Goal: Participate in discussion: Participate in discussion

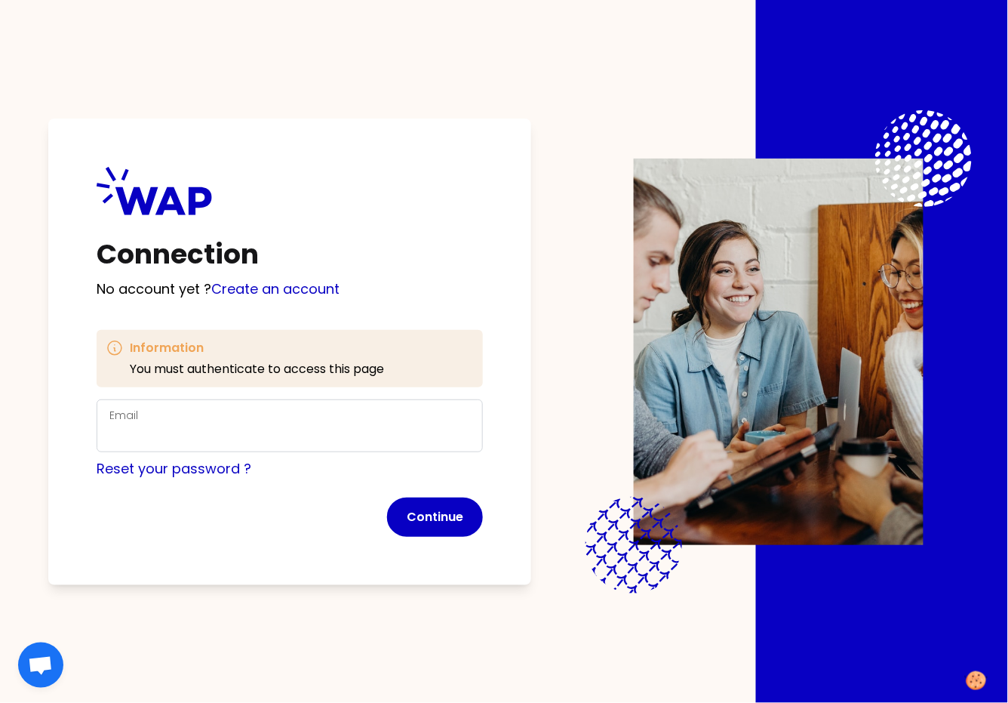
click at [279, 420] on div "Email" at bounding box center [289, 425] width 361 height 39
drag, startPoint x: 282, startPoint y: 434, endPoint x: 287, endPoint y: 446, distance: 13.2
click at [282, 434] on input "Email" at bounding box center [289, 434] width 361 height 21
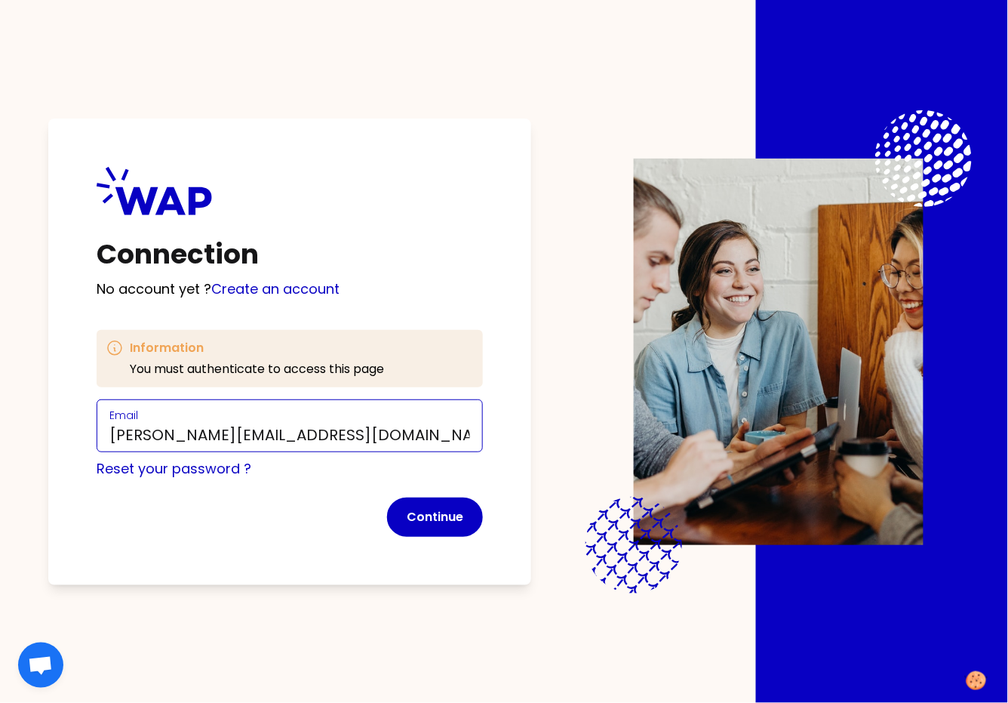
click at [216, 433] on input "[PERSON_NAME][EMAIL_ADDRESS][DOMAIN_NAME]" at bounding box center [289, 434] width 361 height 21
type input "[PERSON_NAME][EMAIL_ADDRESS][DOMAIN_NAME]"
click button "Continue" at bounding box center [435, 516] width 96 height 39
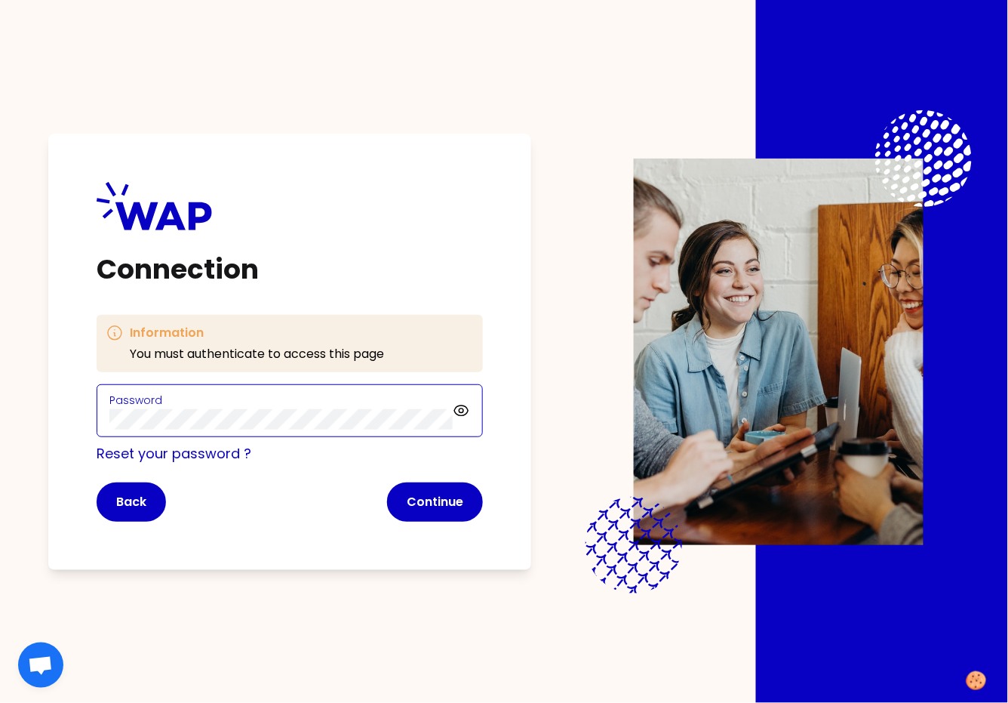
click button "Continue" at bounding box center [435, 501] width 96 height 39
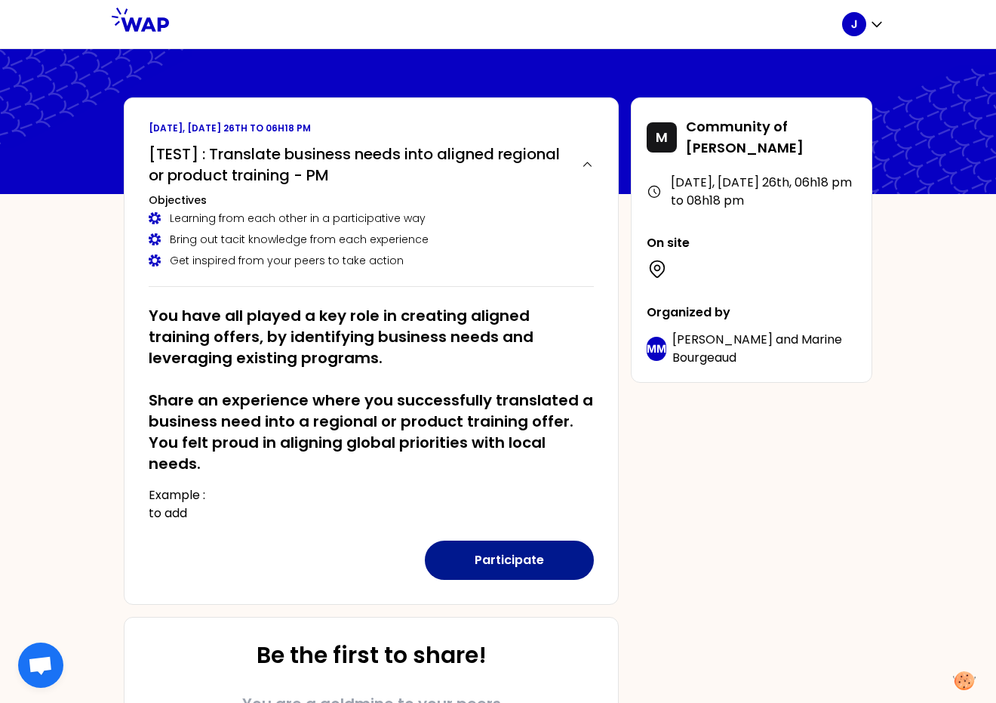
click at [516, 559] on button "Participate" at bounding box center [509, 559] width 169 height 39
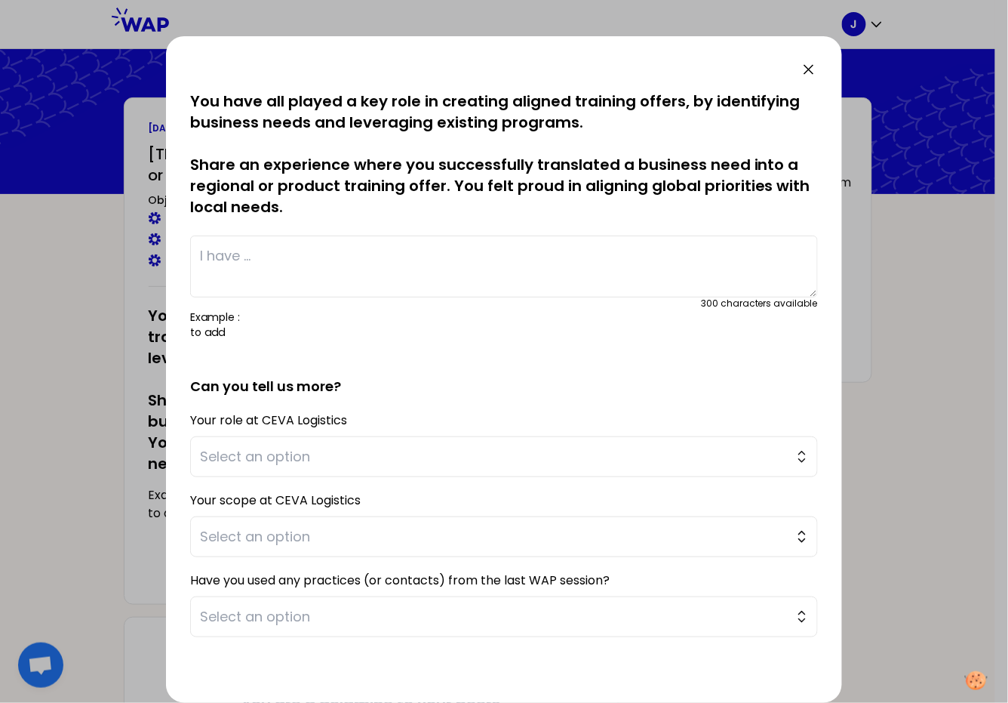
click at [262, 177] on p "You have all played a key role in creating aligned training offers, by identify…" at bounding box center [504, 154] width 628 height 127
click at [237, 181] on p "You have all played a key role in creating aligned training offers, by identify…" at bounding box center [504, 154] width 628 height 127
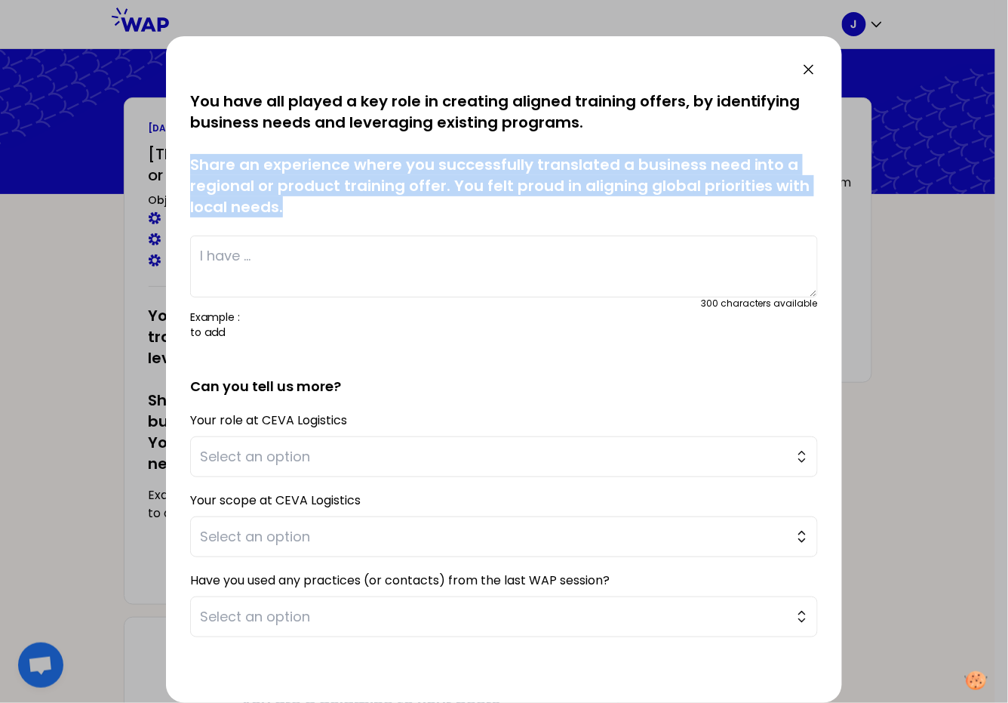
click at [237, 181] on p "You have all played a key role in creating aligned training offers, by identify…" at bounding box center [504, 154] width 628 height 127
copy p "Share an experience where you successfully translated a business need into a re…"
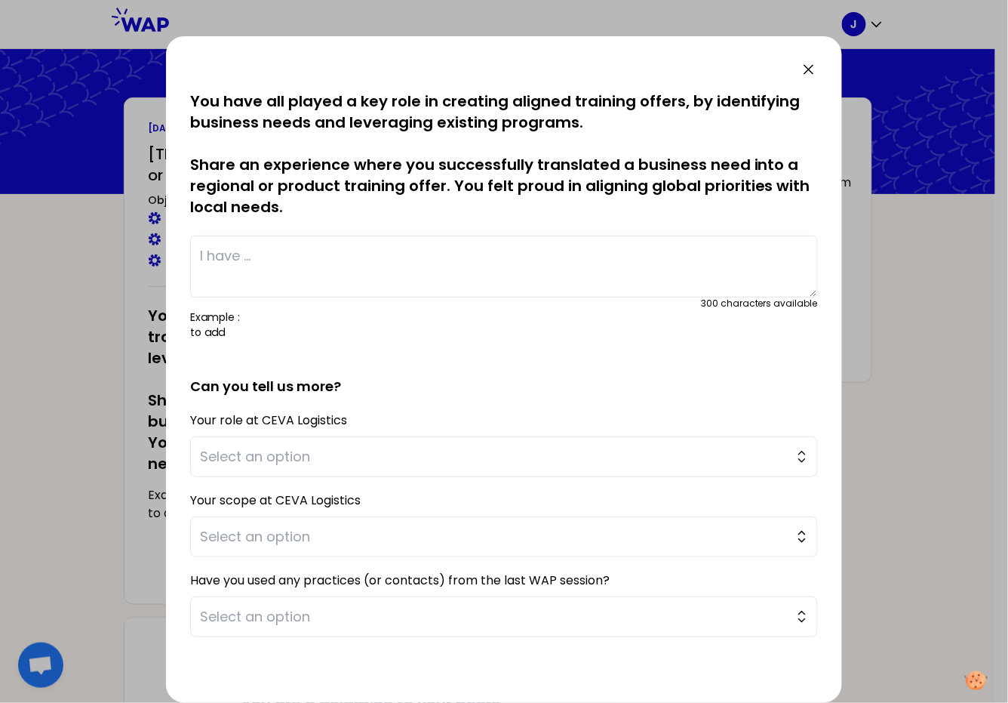
click at [231, 268] on textarea at bounding box center [504, 267] width 628 height 62
paste textarea "Share an experience where you successfully translated a business need into a re…"
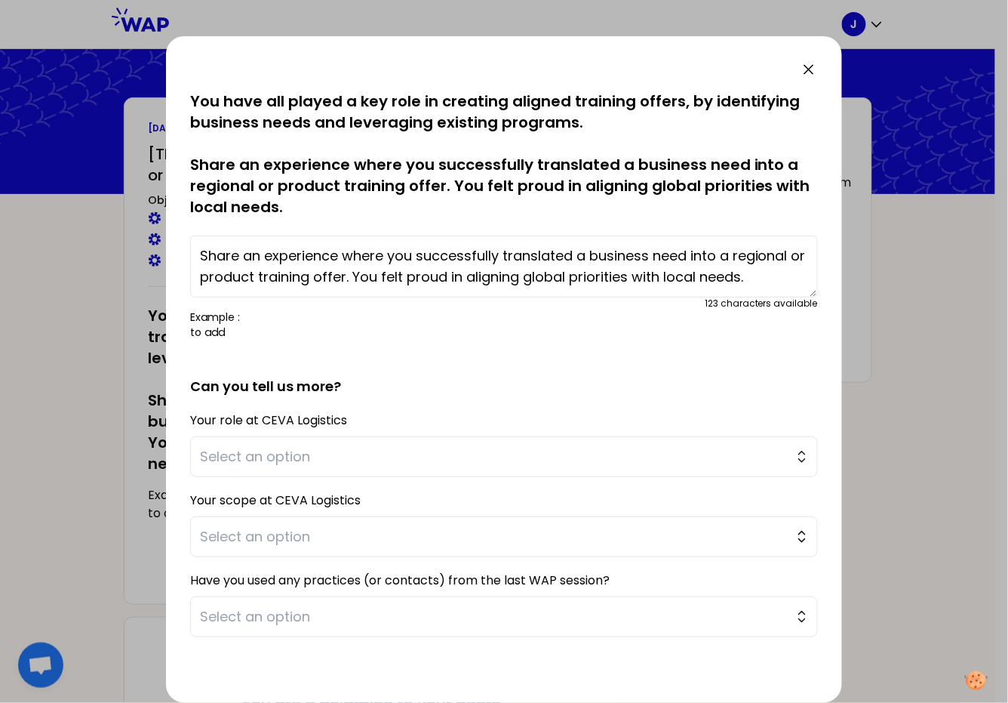
scroll to position [54, 0]
type textarea "Share an experience where you successfully translated a business need into a re…"
click at [285, 466] on span "Select an option" at bounding box center [493, 456] width 587 height 21
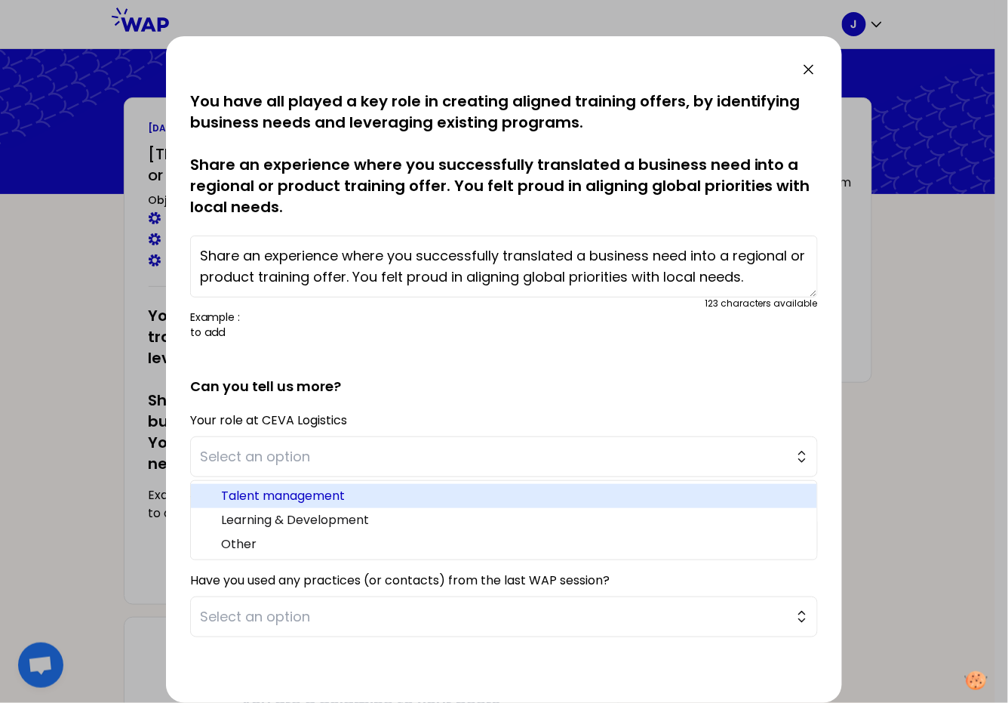
click at [297, 491] on span "Talent management" at bounding box center [513, 496] width 584 height 18
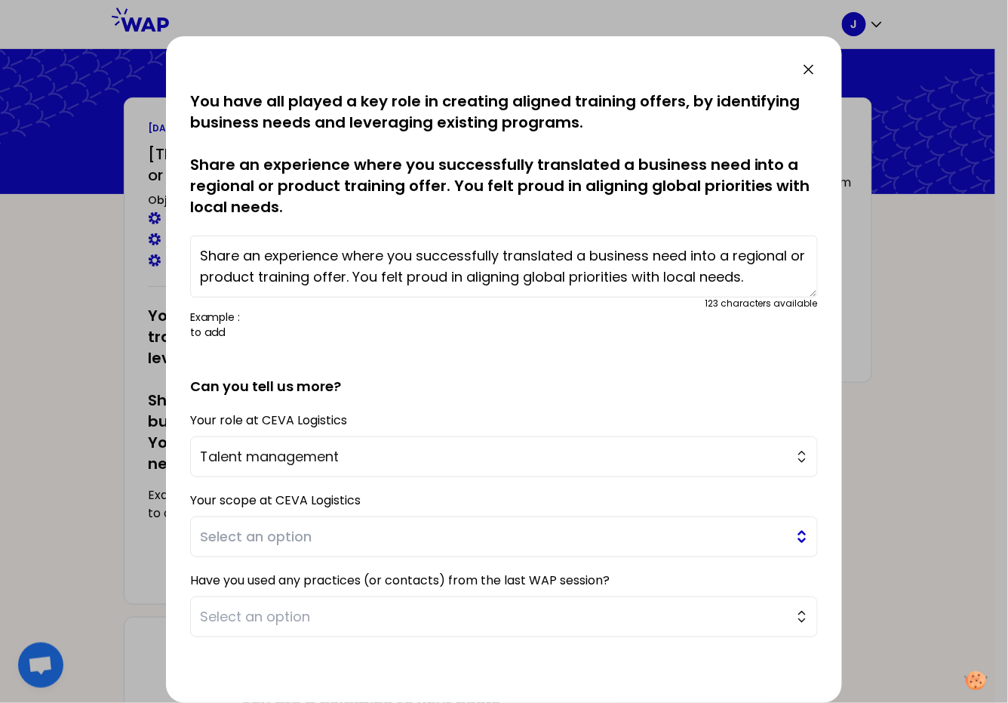
click at [297, 532] on span "Select an option" at bounding box center [493, 536] width 587 height 21
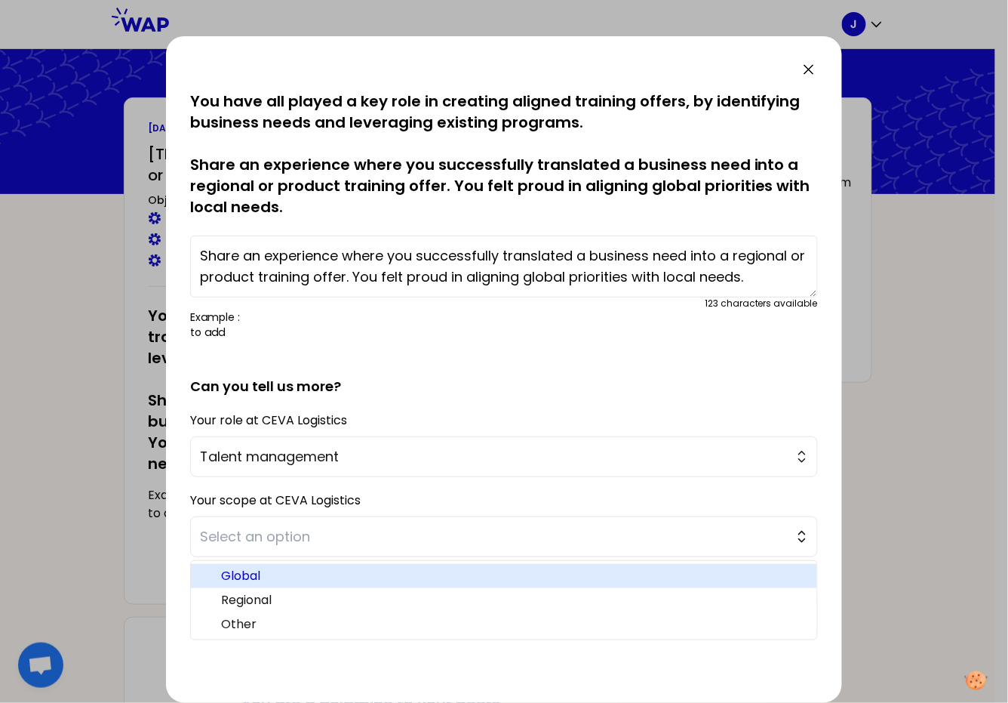
drag, startPoint x: 289, startPoint y: 571, endPoint x: 289, endPoint y: 579, distance: 8.3
click at [289, 571] on span "Global" at bounding box center [513, 576] width 584 height 18
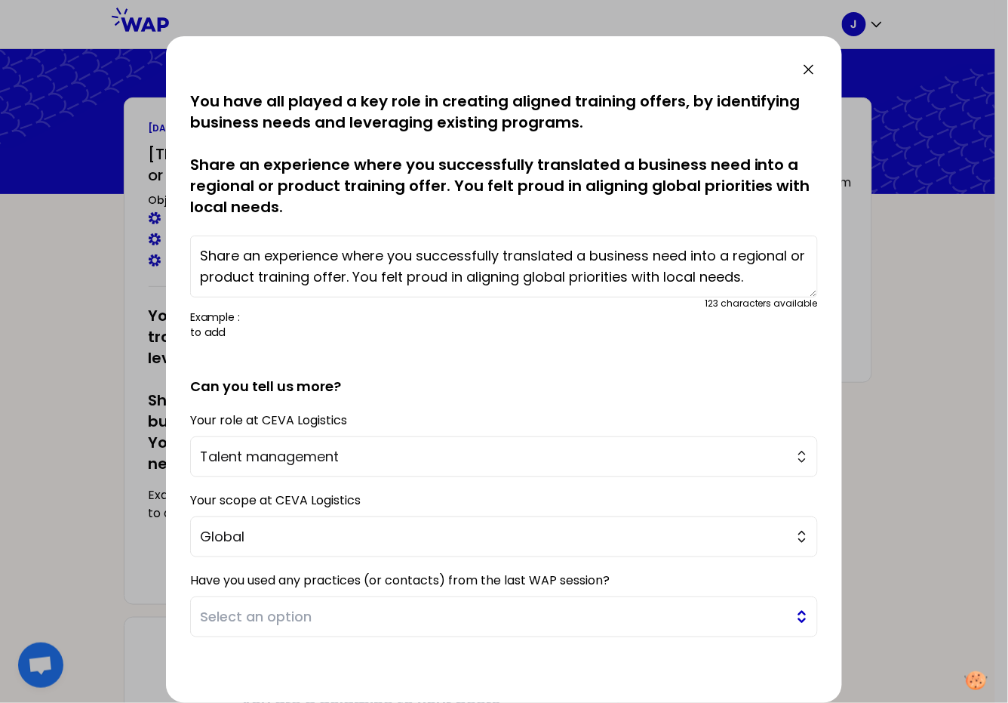
click at [289, 617] on span "Select an option" at bounding box center [493, 616] width 587 height 21
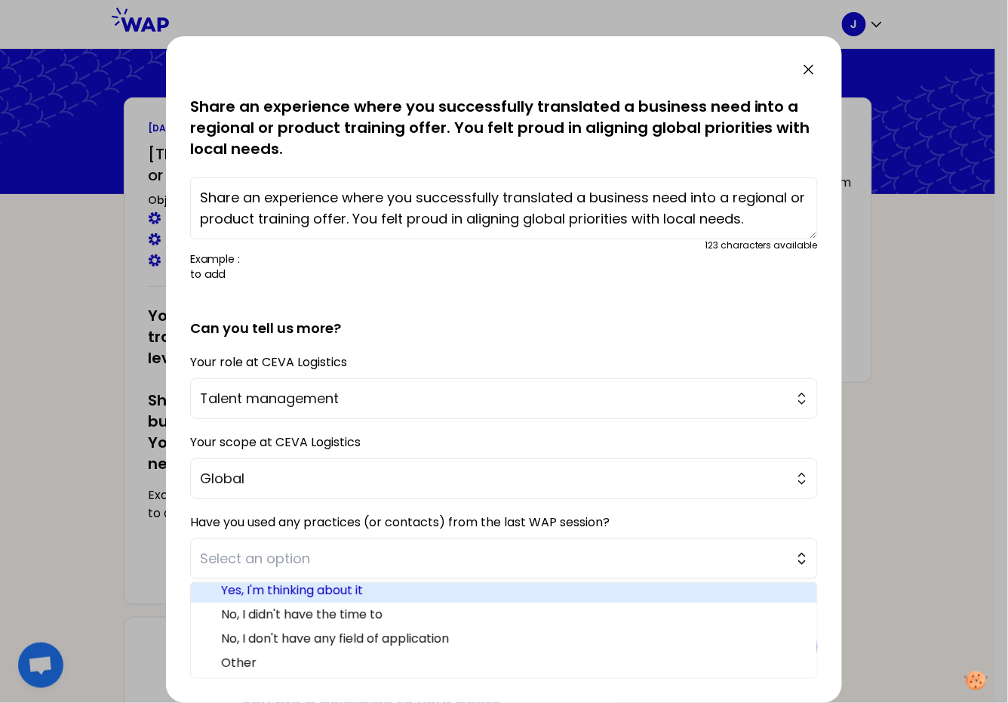
scroll to position [26, 0]
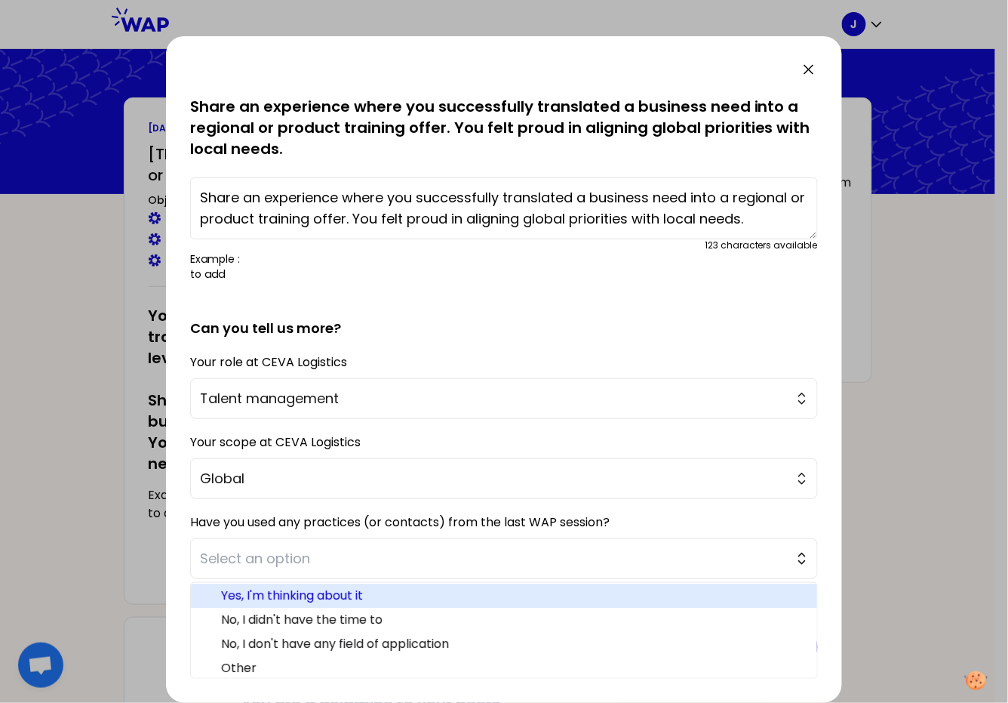
click at [388, 596] on span "Yes, I'm thinking about it" at bounding box center [513, 595] width 584 height 18
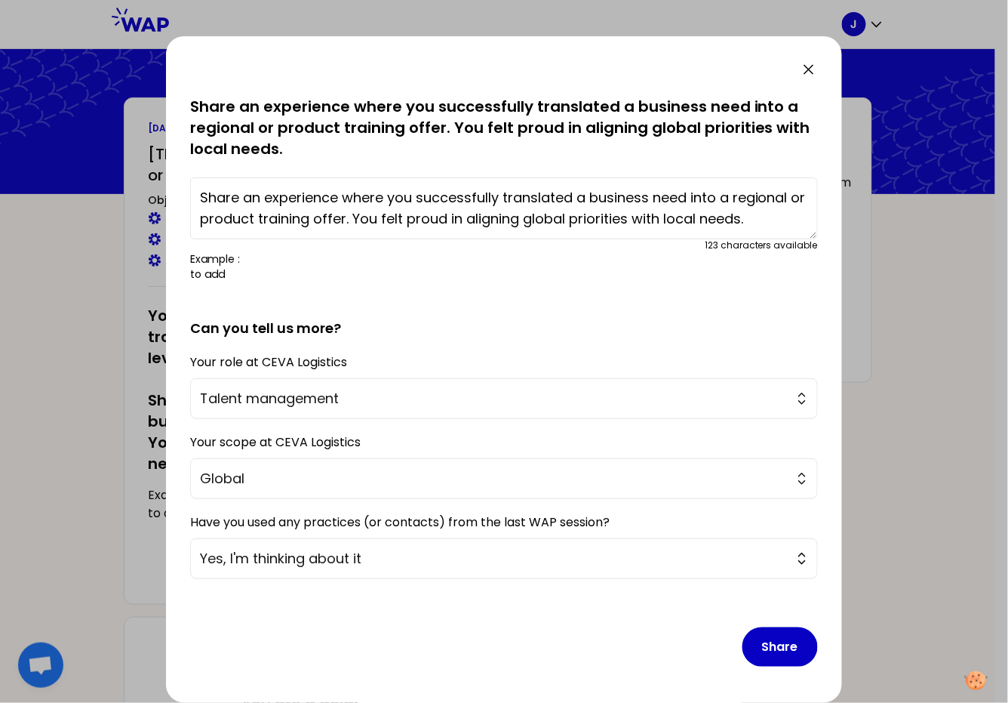
scroll to position [57, 0]
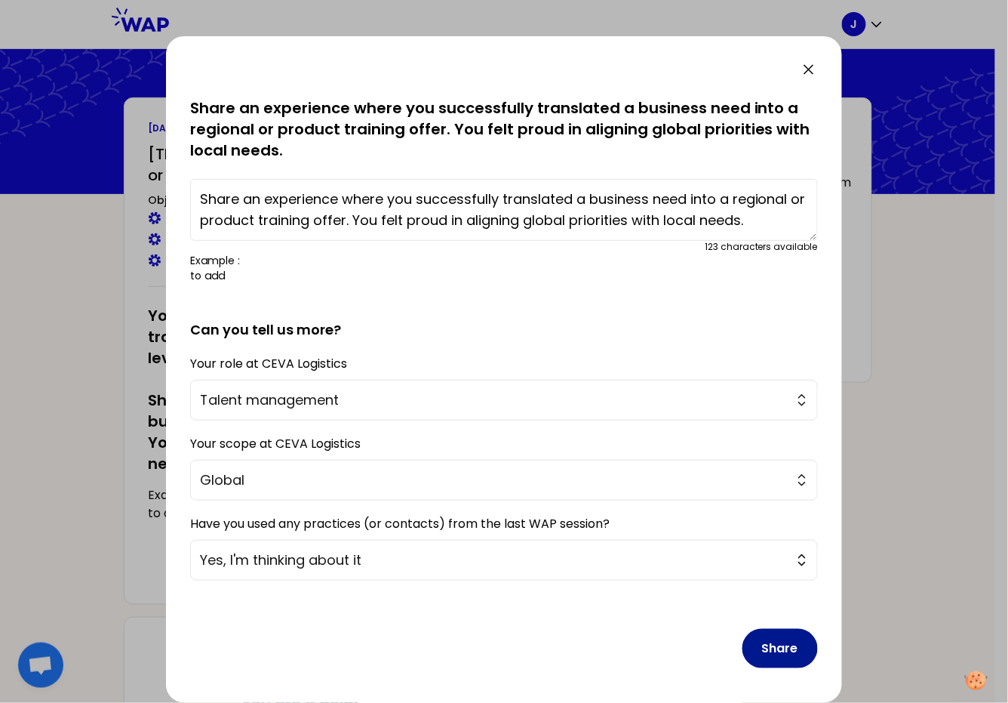
click at [760, 650] on button "Share" at bounding box center [780, 648] width 75 height 39
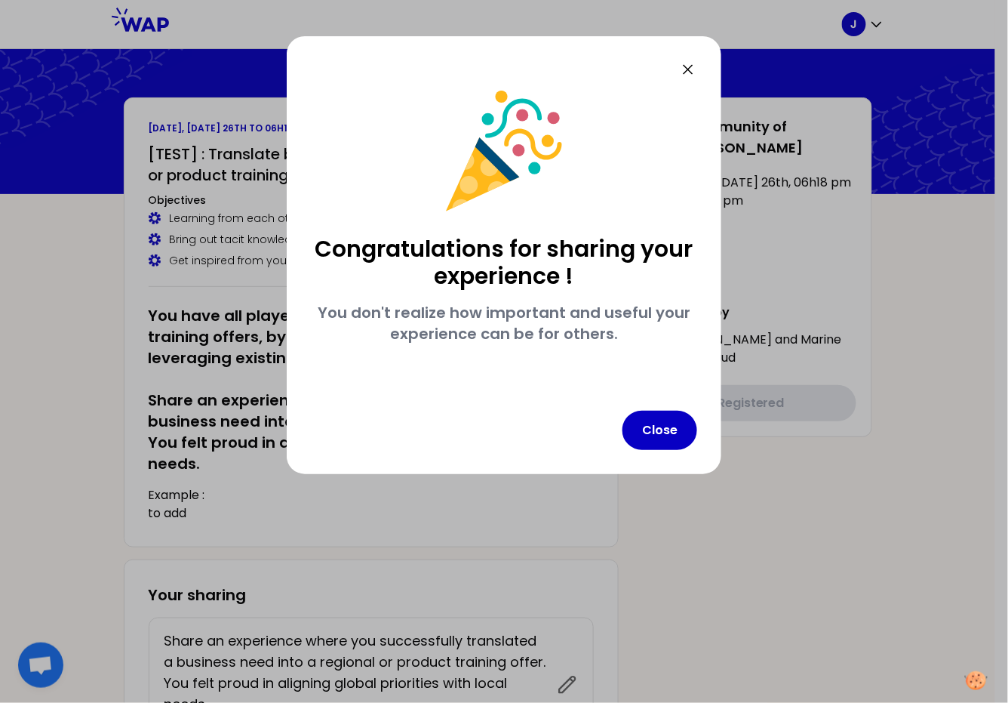
scroll to position [0, 0]
click at [670, 433] on button "Close" at bounding box center [660, 430] width 75 height 39
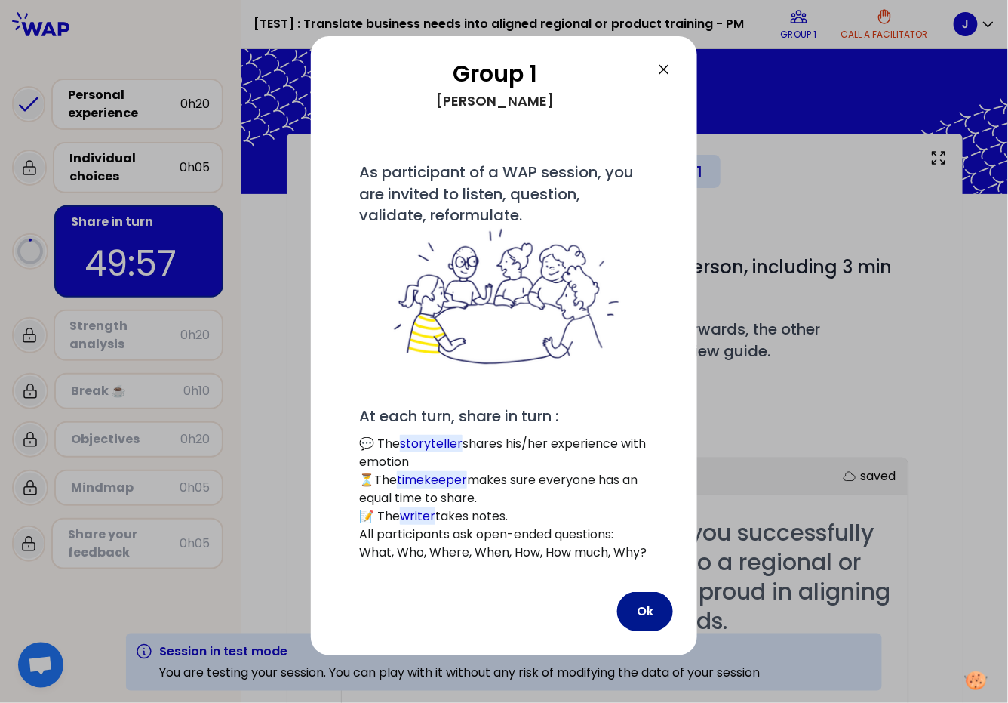
click at [647, 607] on button "Ok" at bounding box center [645, 611] width 56 height 39
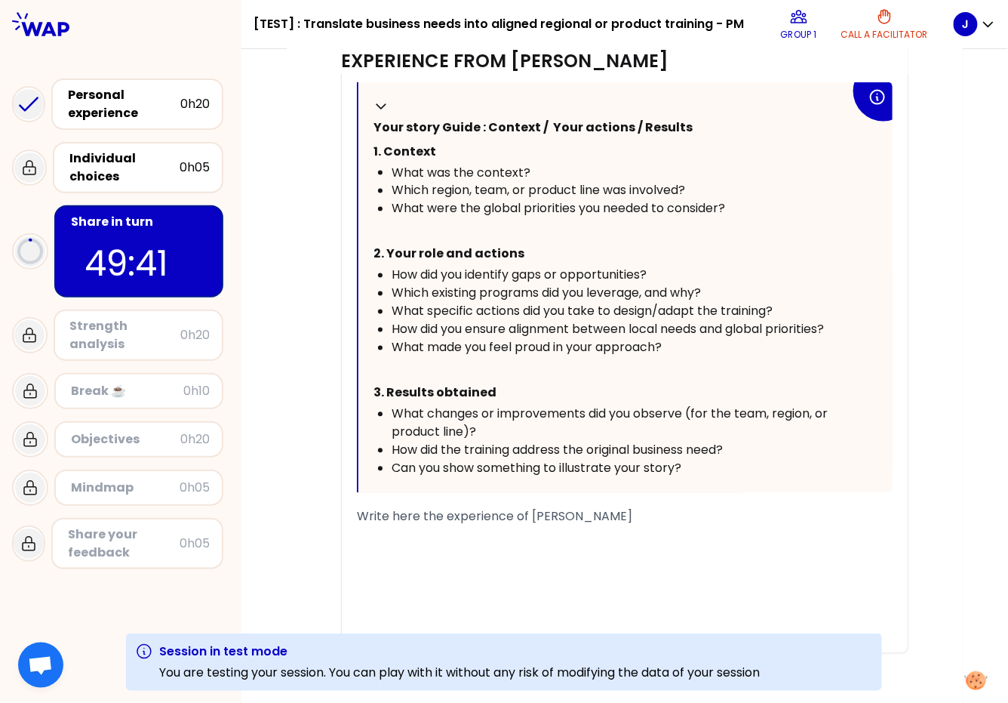
scroll to position [625, 0]
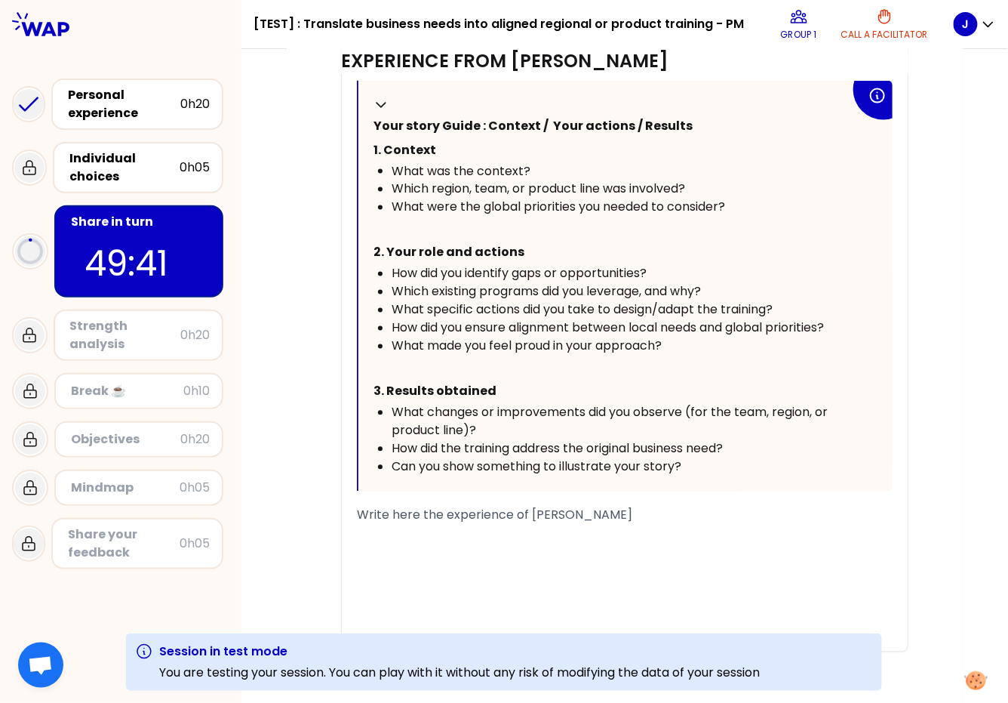
click at [411, 588] on div "﻿" at bounding box center [625, 588] width 536 height 18
click at [413, 565] on div "﻿" at bounding box center [625, 570] width 536 height 18
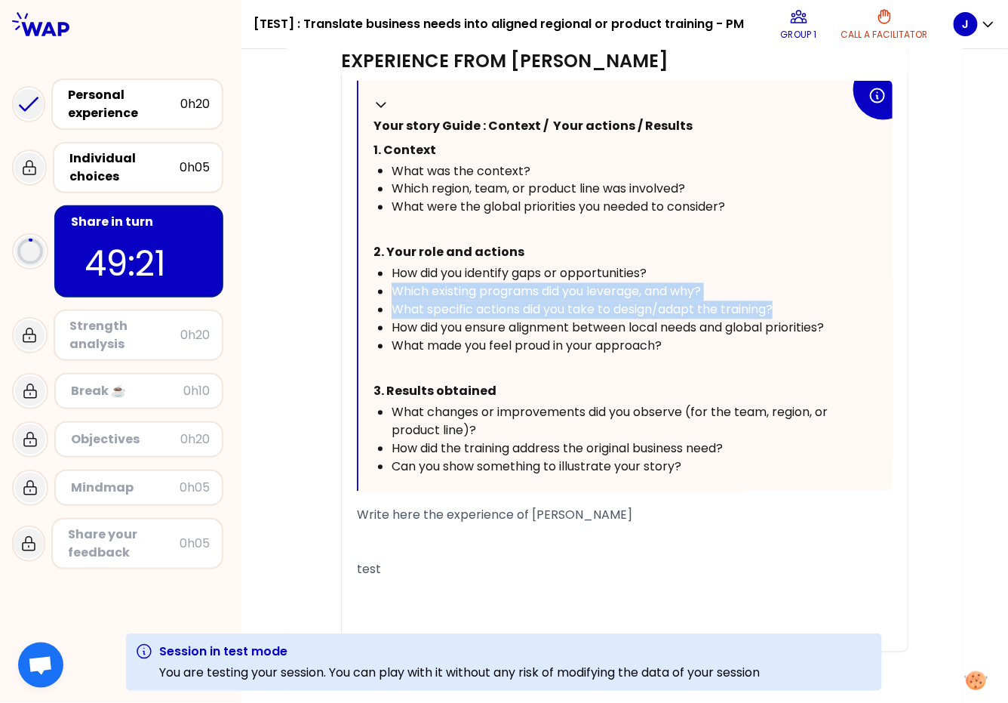
drag, startPoint x: 385, startPoint y: 290, endPoint x: 791, endPoint y: 312, distance: 406.7
click at [790, 312] on ul "How did you identify gaps or opportunities? Which existing programs did you lev…" at bounding box center [612, 310] width 477 height 91
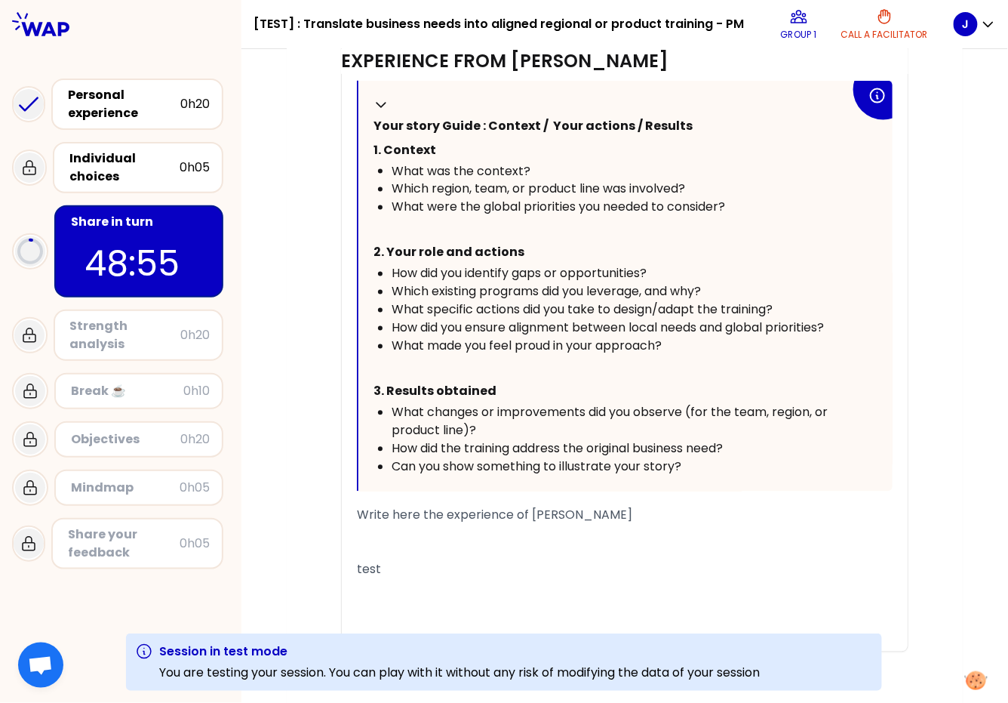
click at [644, 325] on span "How did you ensure alignment between local needs and global priorities?" at bounding box center [608, 327] width 433 height 17
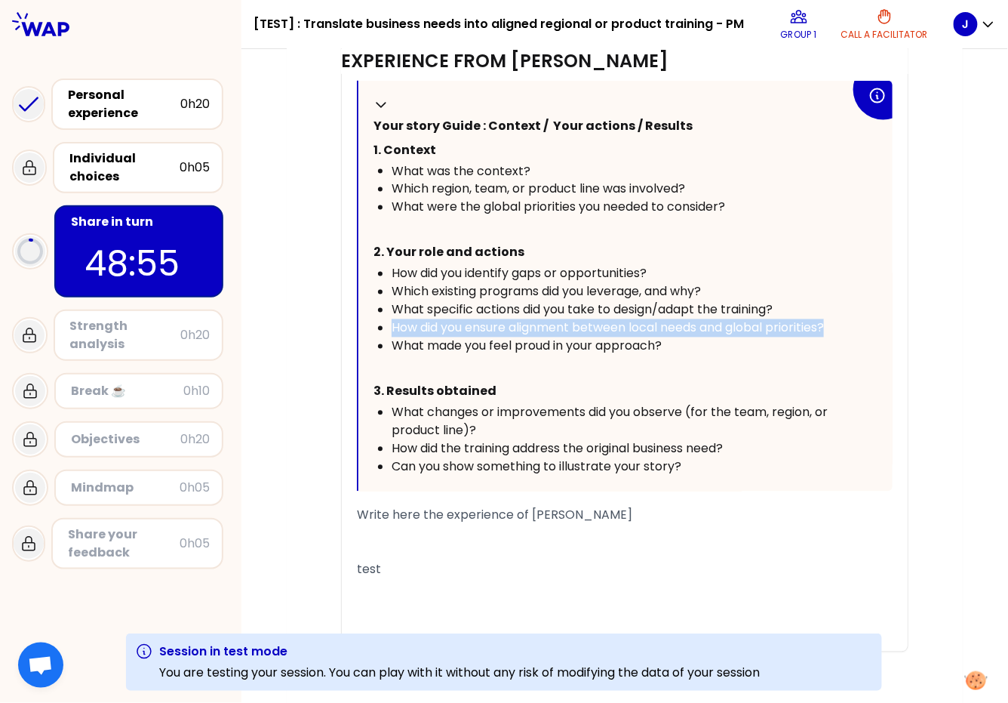
click at [644, 325] on span "How did you ensure alignment between local needs and global priorities?" at bounding box center [608, 327] width 433 height 17
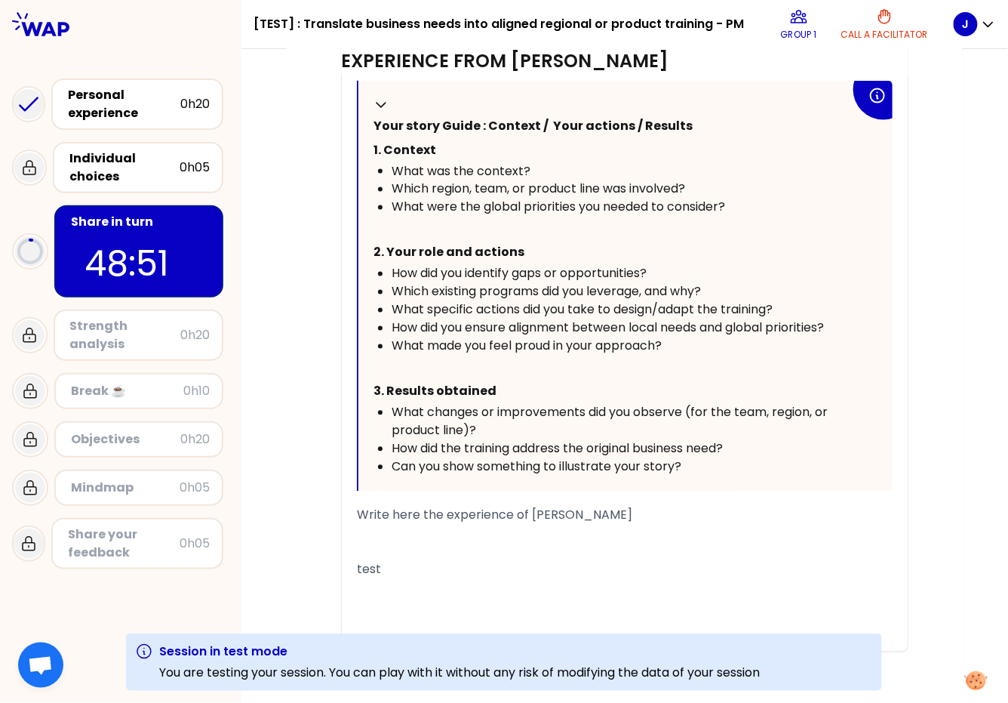
click at [543, 297] on span "Which existing programs did you leverage, and why?" at bounding box center [546, 291] width 309 height 17
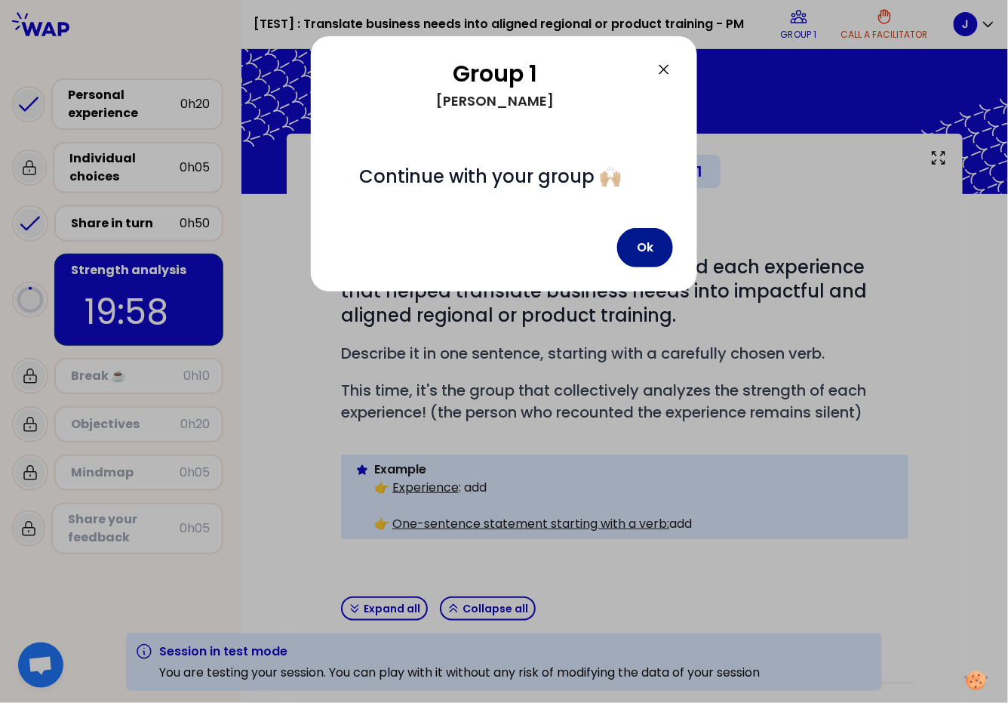
click at [648, 249] on button "Ok" at bounding box center [645, 247] width 56 height 39
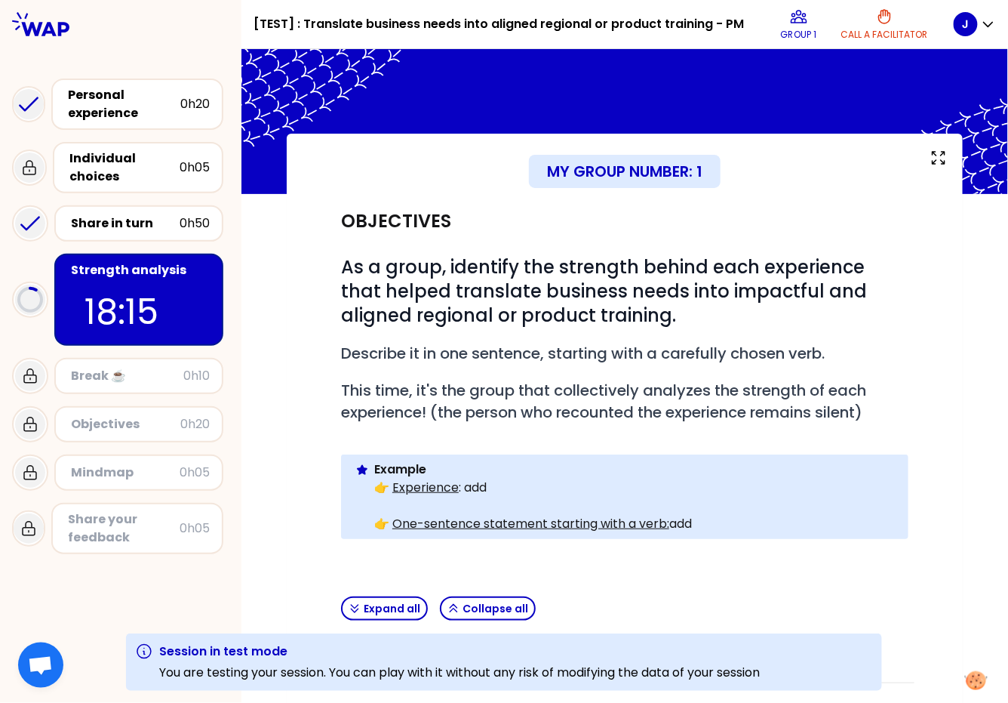
scroll to position [9, 0]
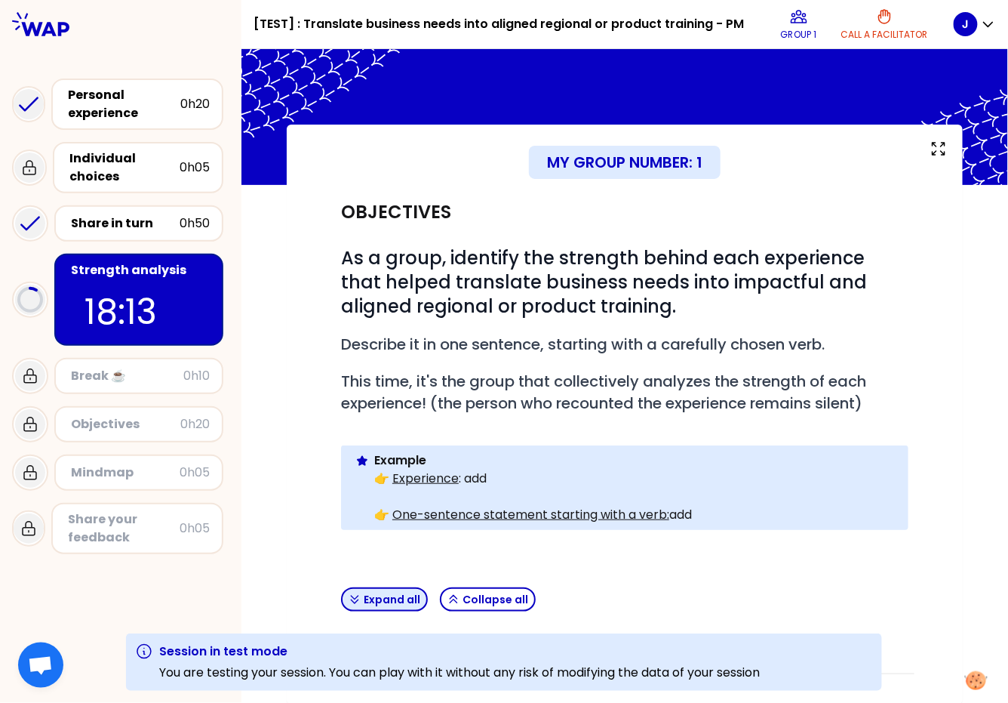
click at [395, 604] on button "Expand all" at bounding box center [384, 599] width 87 height 24
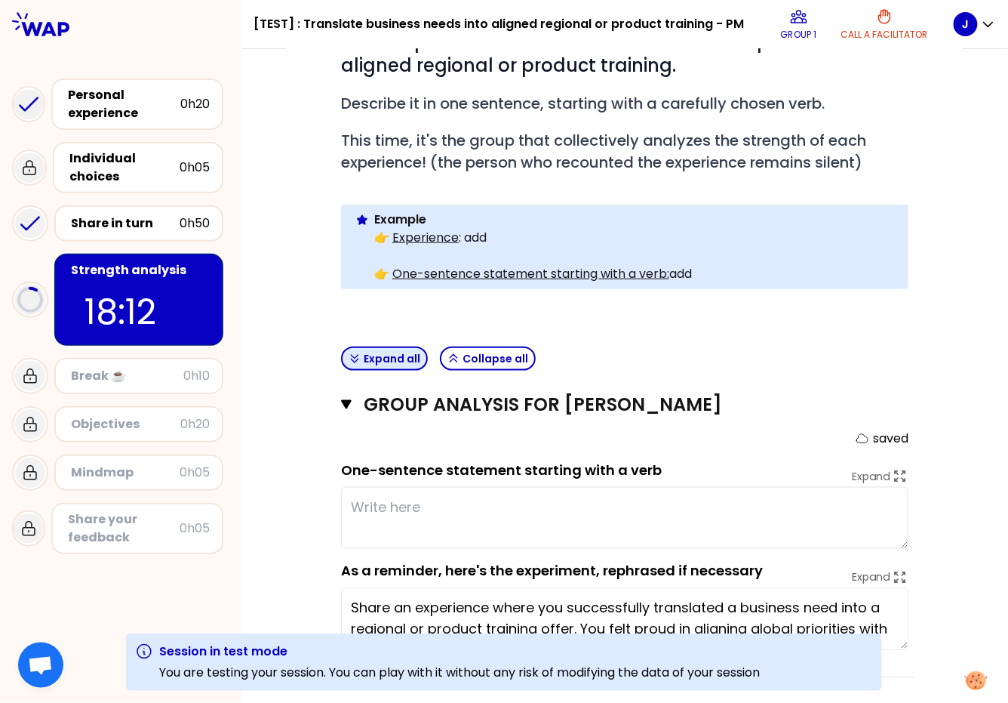
scroll to position [253, 0]
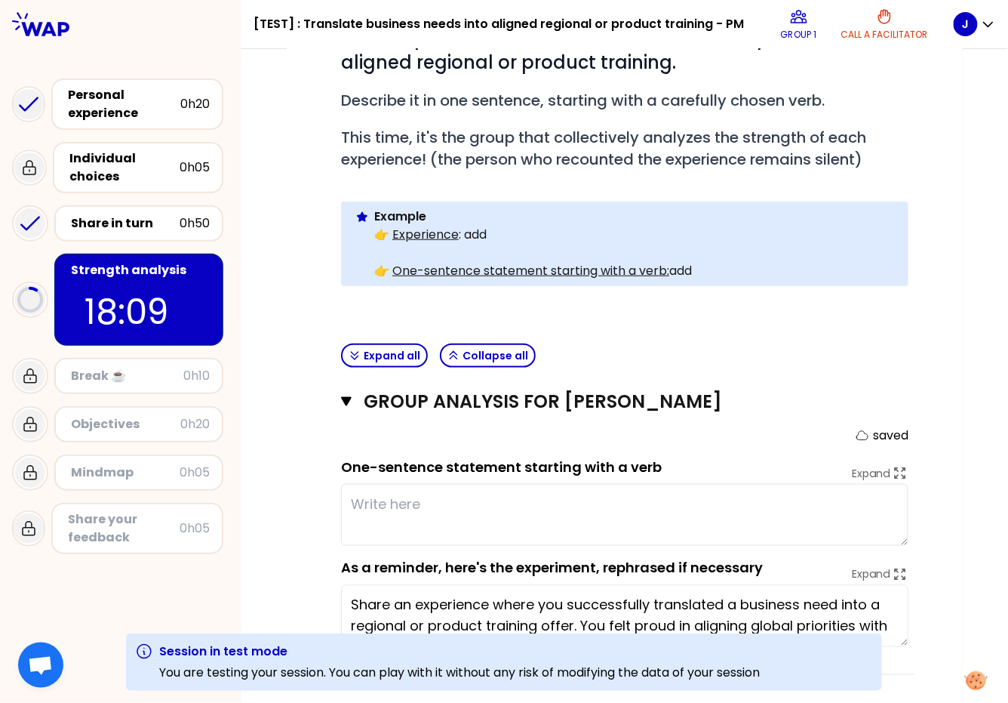
click at [413, 506] on textarea at bounding box center [625, 515] width 568 height 62
type textarea "est"
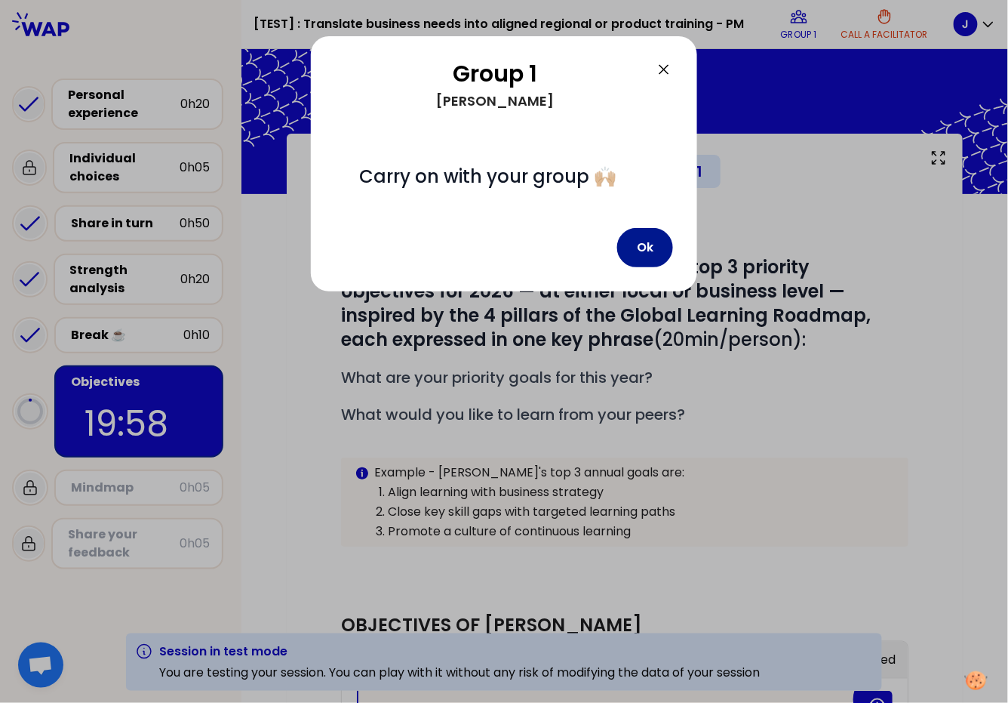
click at [633, 252] on button "Ok" at bounding box center [645, 247] width 56 height 39
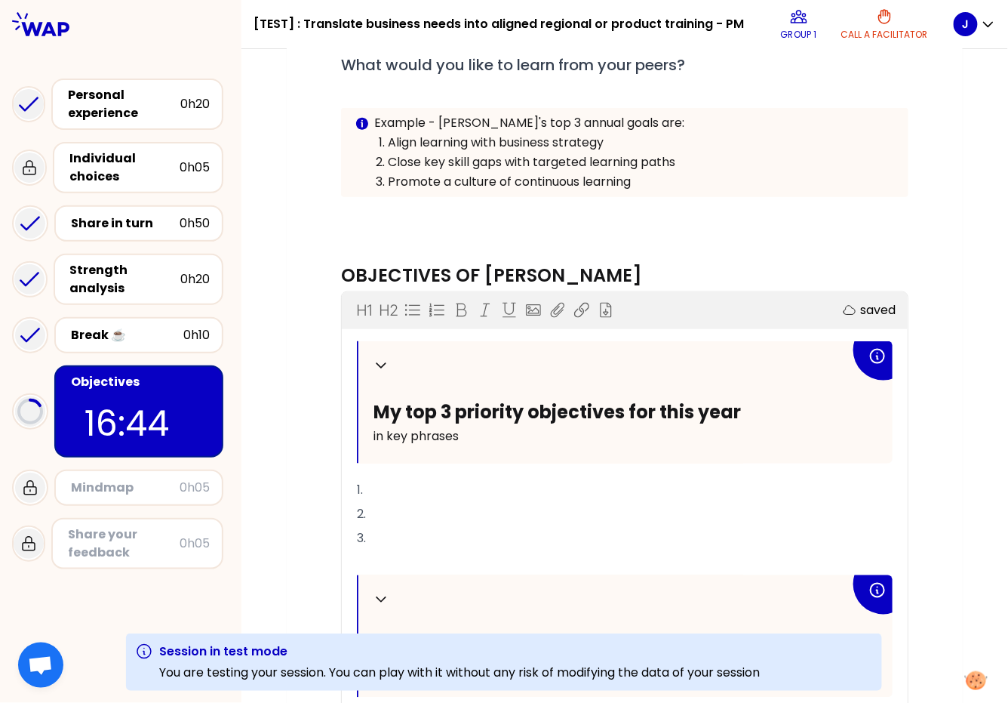
scroll to position [556, 0]
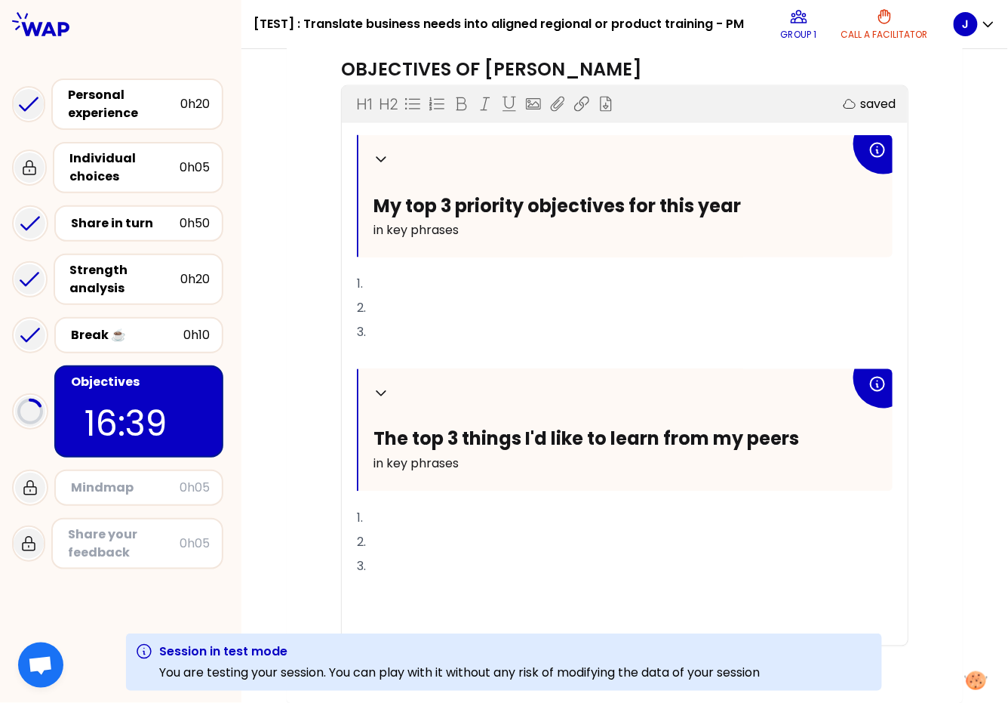
scroll to position [20, 0]
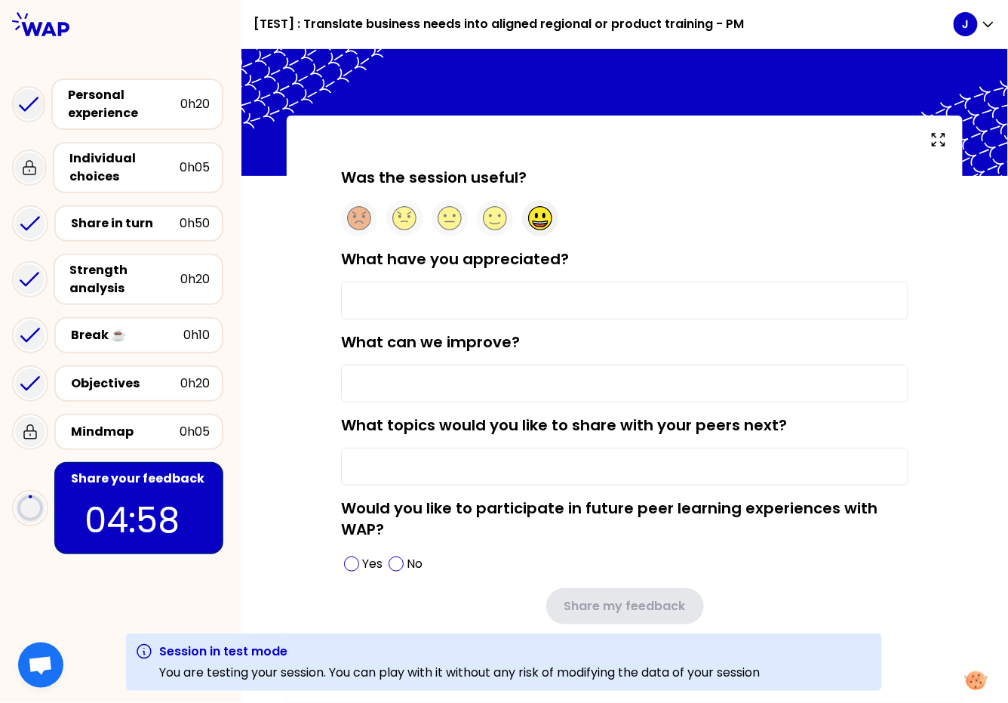
click at [541, 221] on icon at bounding box center [540, 222] width 14 height 3
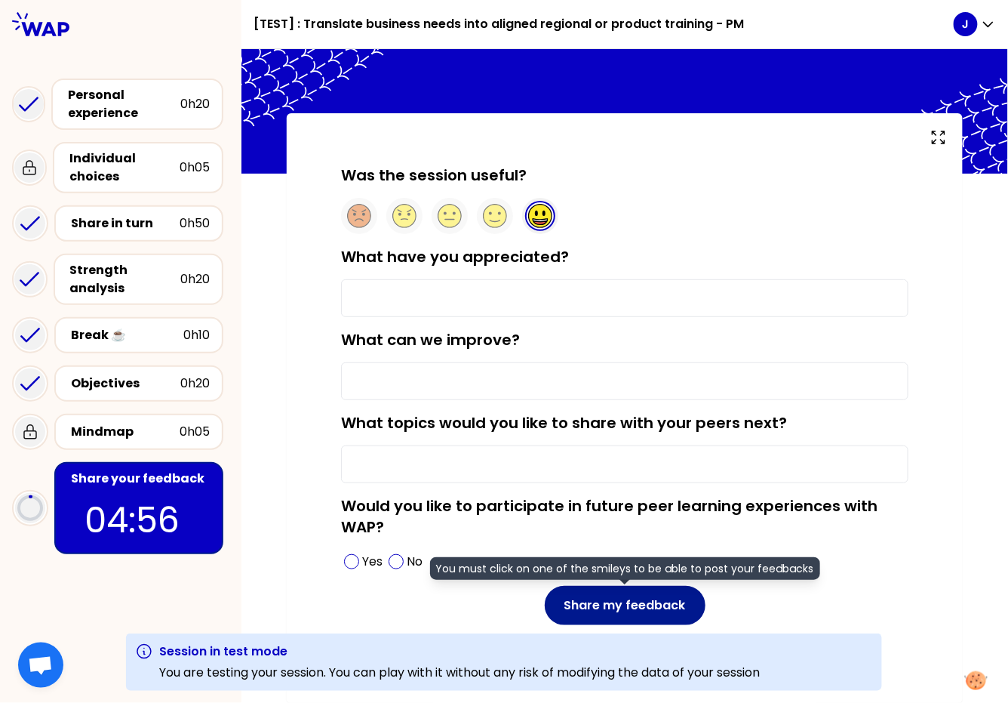
click at [621, 607] on button "Share my feedback" at bounding box center [625, 605] width 161 height 39
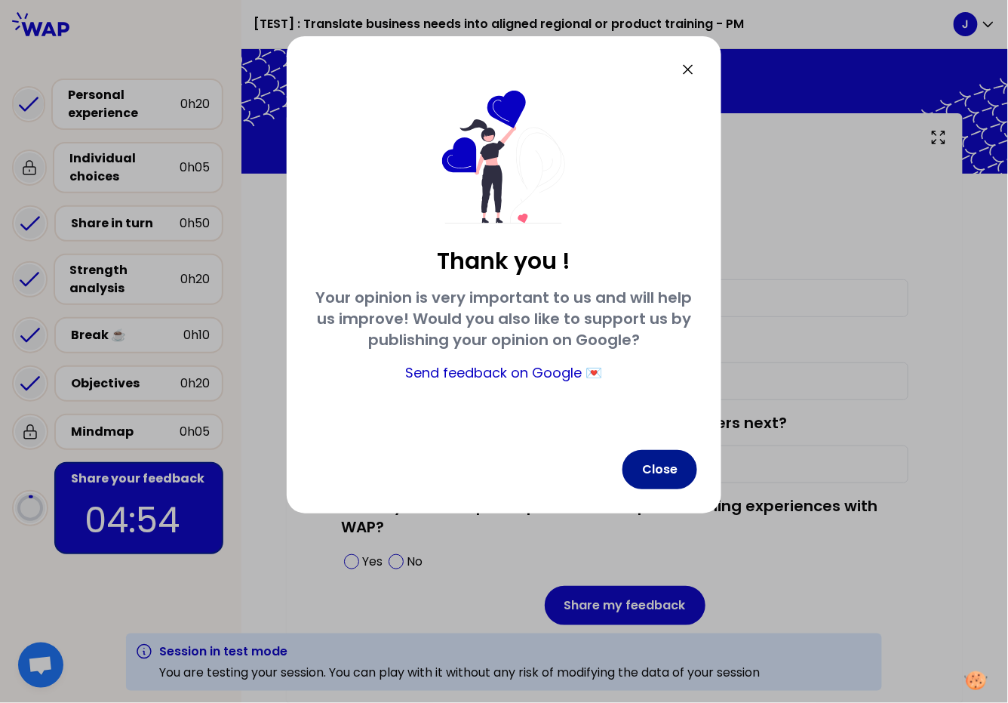
click at [637, 469] on button "Close" at bounding box center [660, 469] width 75 height 39
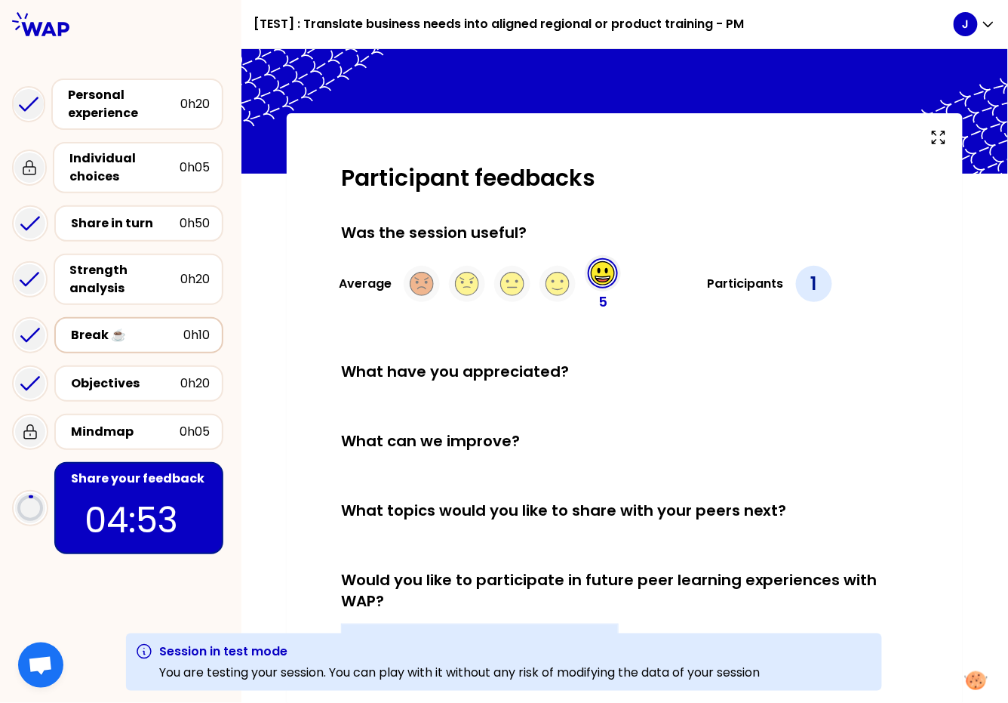
scroll to position [0, 0]
